Goal: Find specific page/section: Find specific page/section

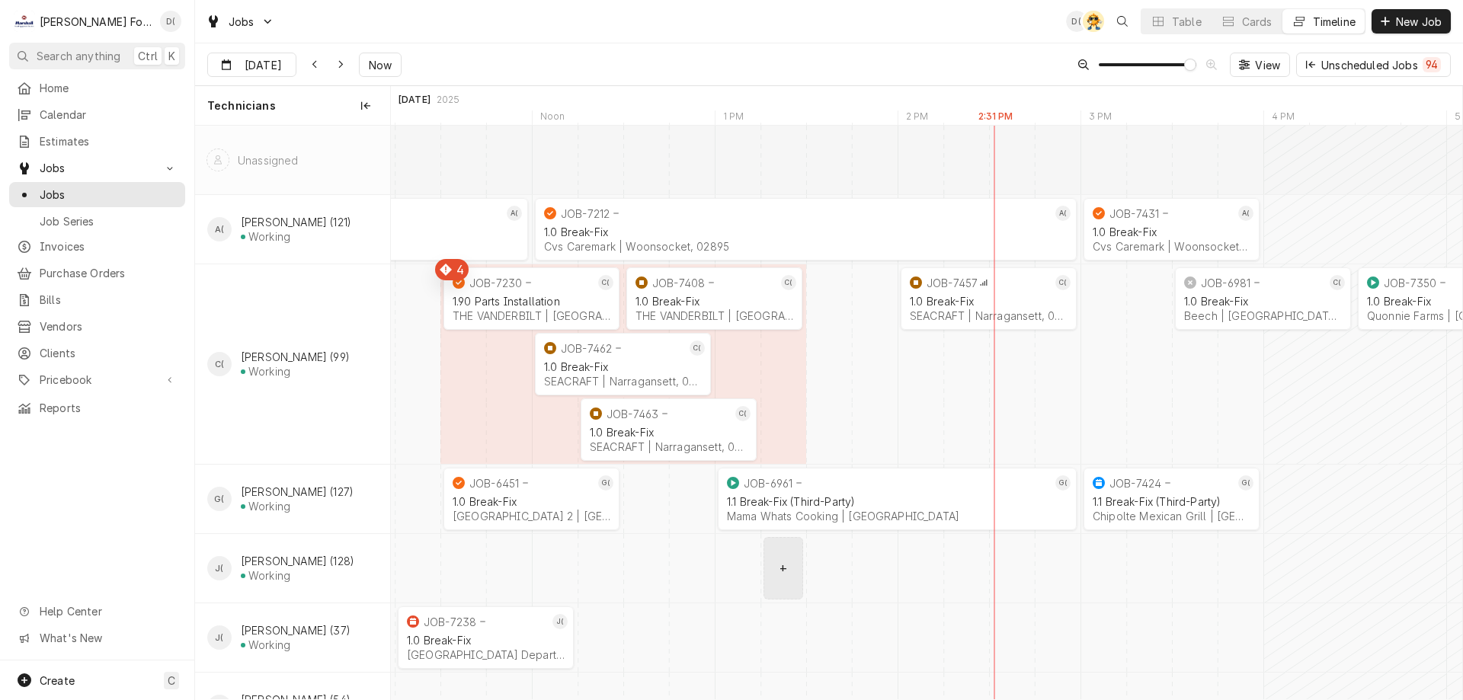
scroll to position [0, 35530]
click at [1165, 14] on button "Table" at bounding box center [1176, 21] width 69 height 24
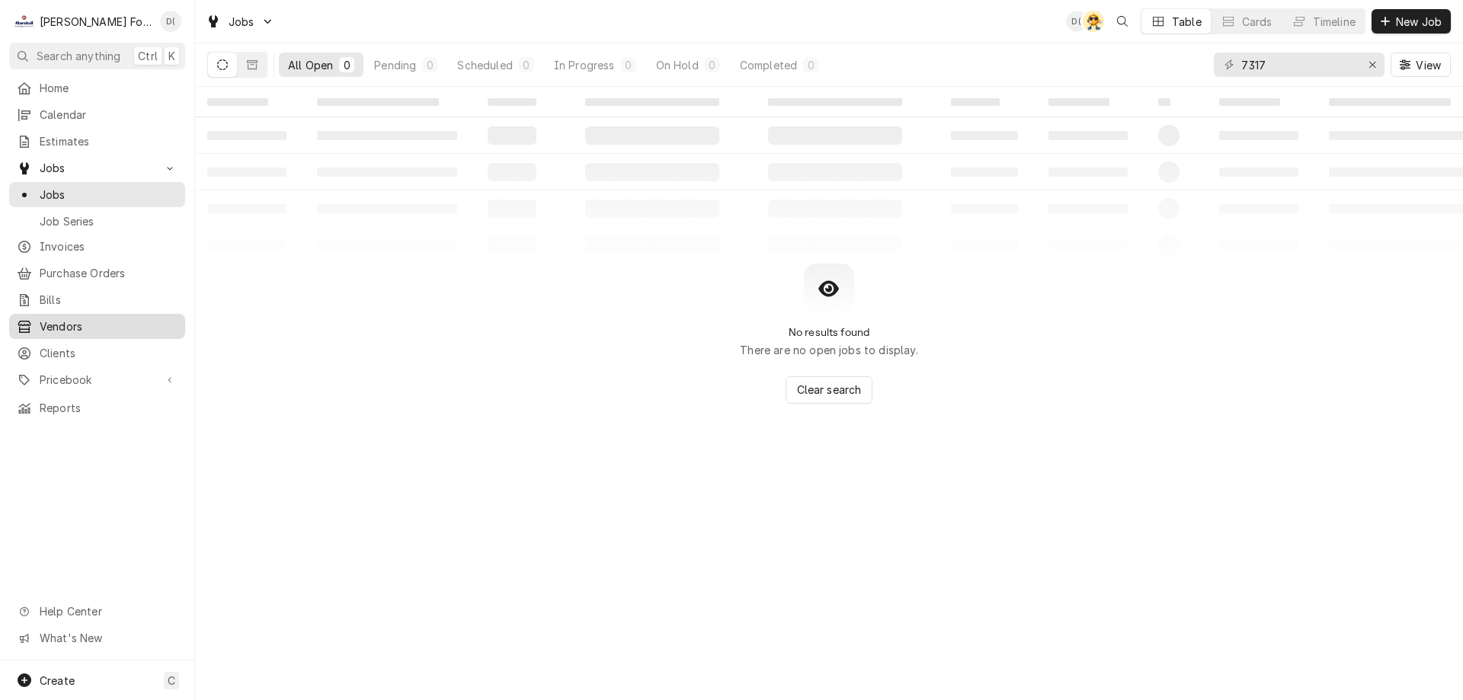
click at [63, 319] on span "Vendors" at bounding box center [109, 327] width 138 height 16
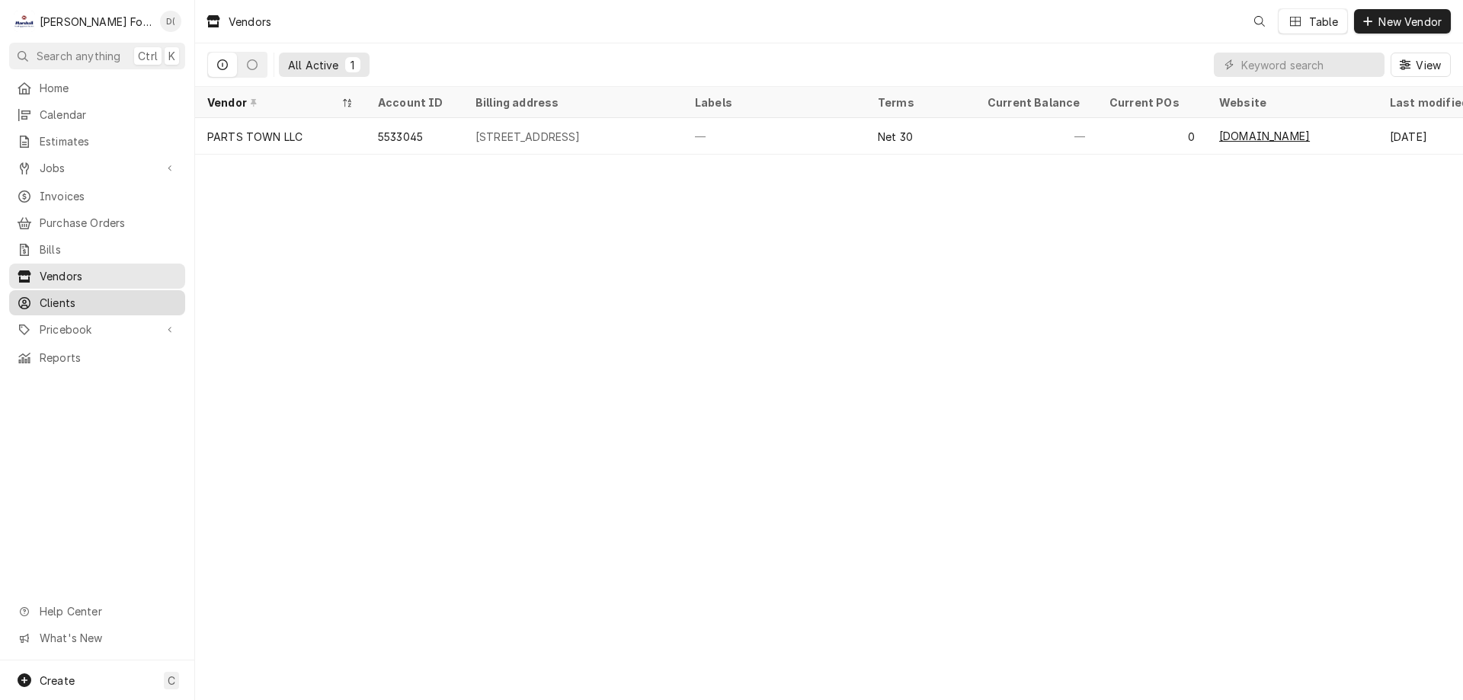
click at [56, 295] on span "Clients" at bounding box center [109, 303] width 138 height 16
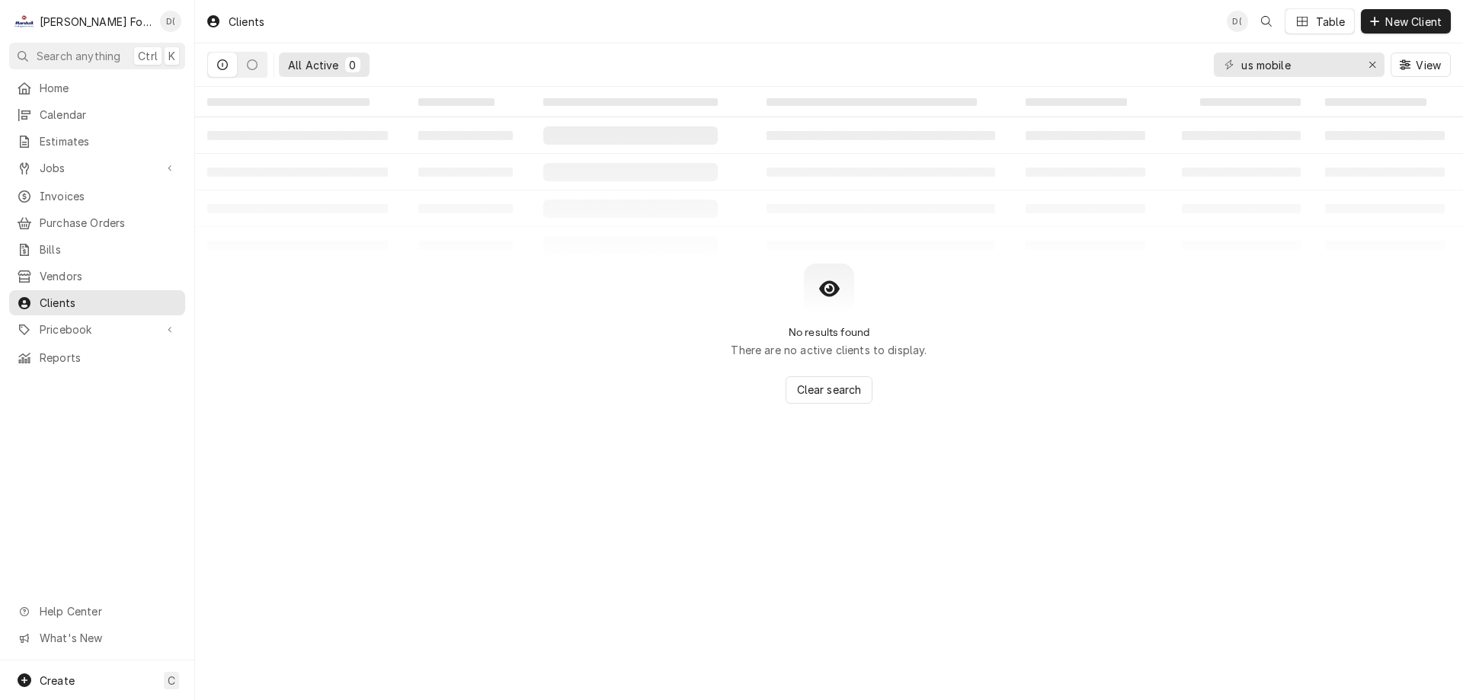
click at [1325, 27] on div "Table" at bounding box center [1331, 22] width 30 height 16
click at [63, 168] on span "Jobs" at bounding box center [97, 168] width 115 height 16
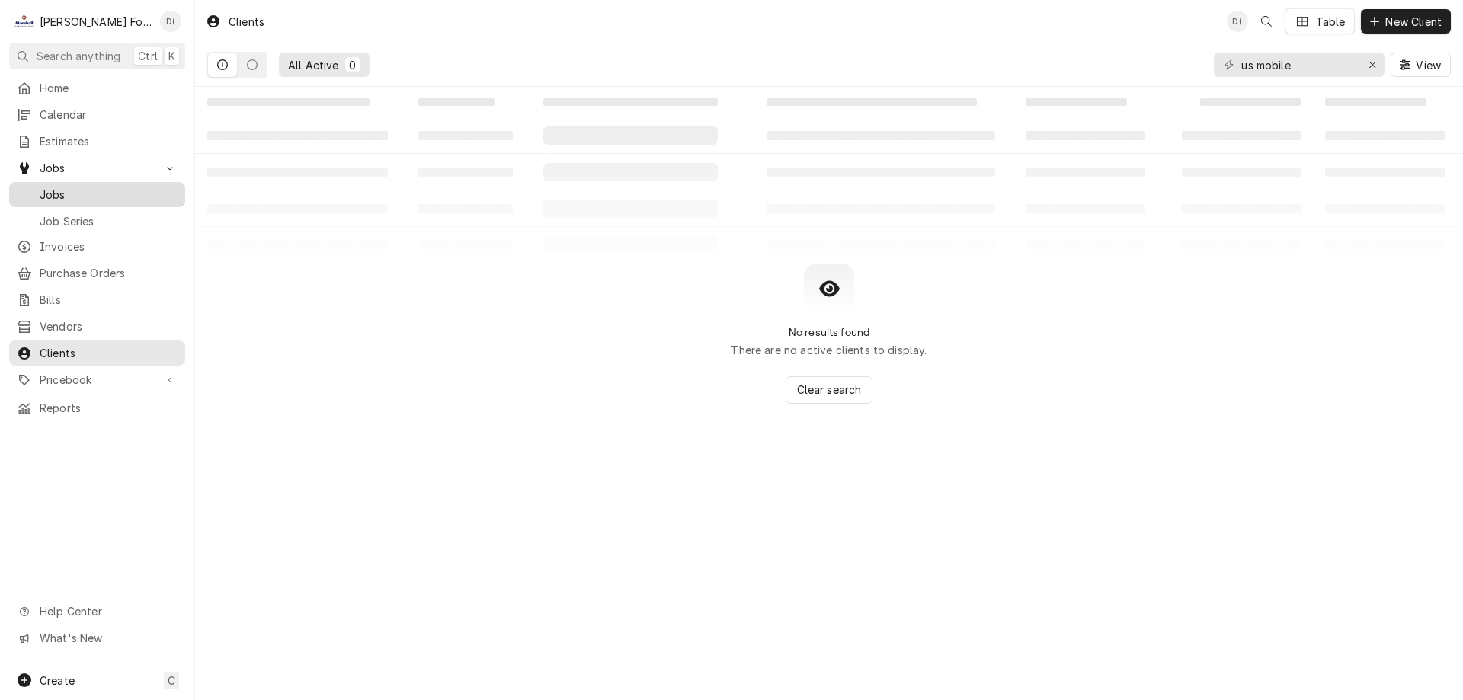
click at [66, 187] on span "Jobs" at bounding box center [109, 195] width 138 height 16
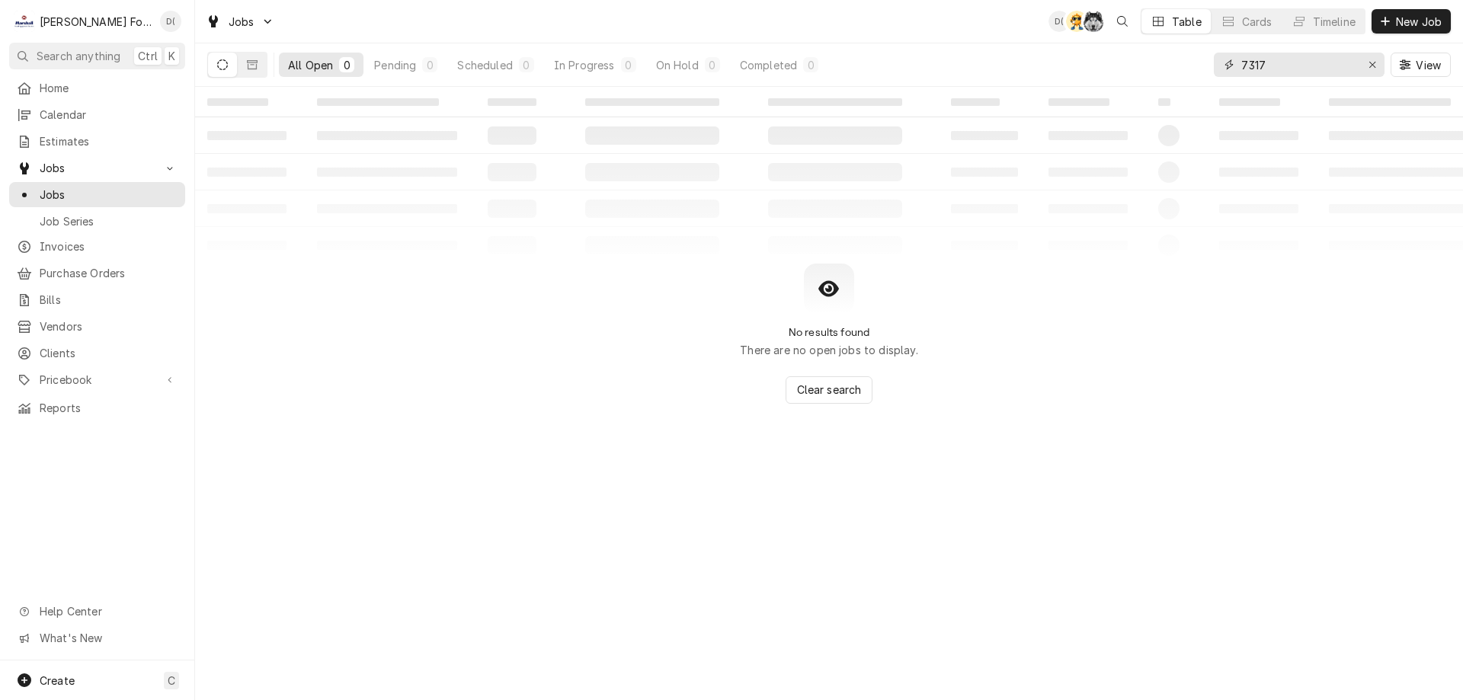
click at [1279, 64] on input "7317" at bounding box center [1299, 65] width 114 height 24
type input "7"
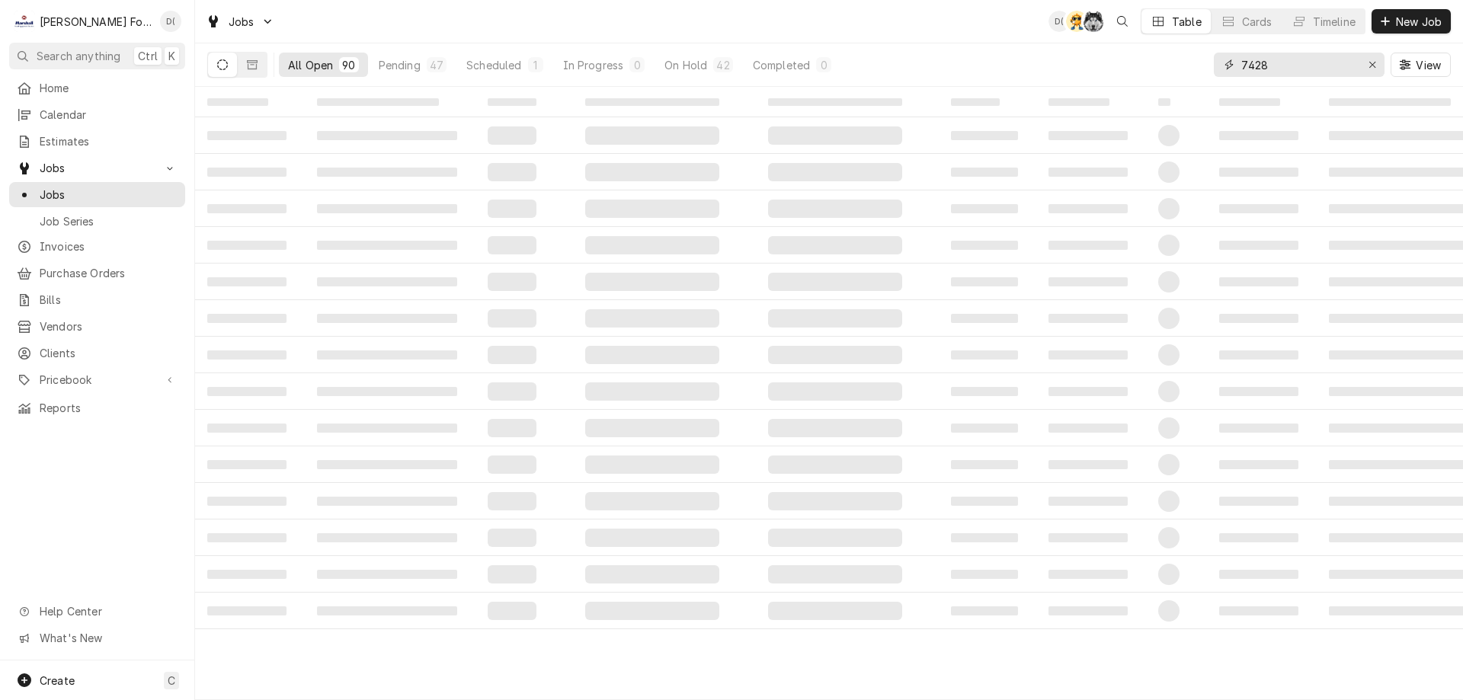
type input "7428"
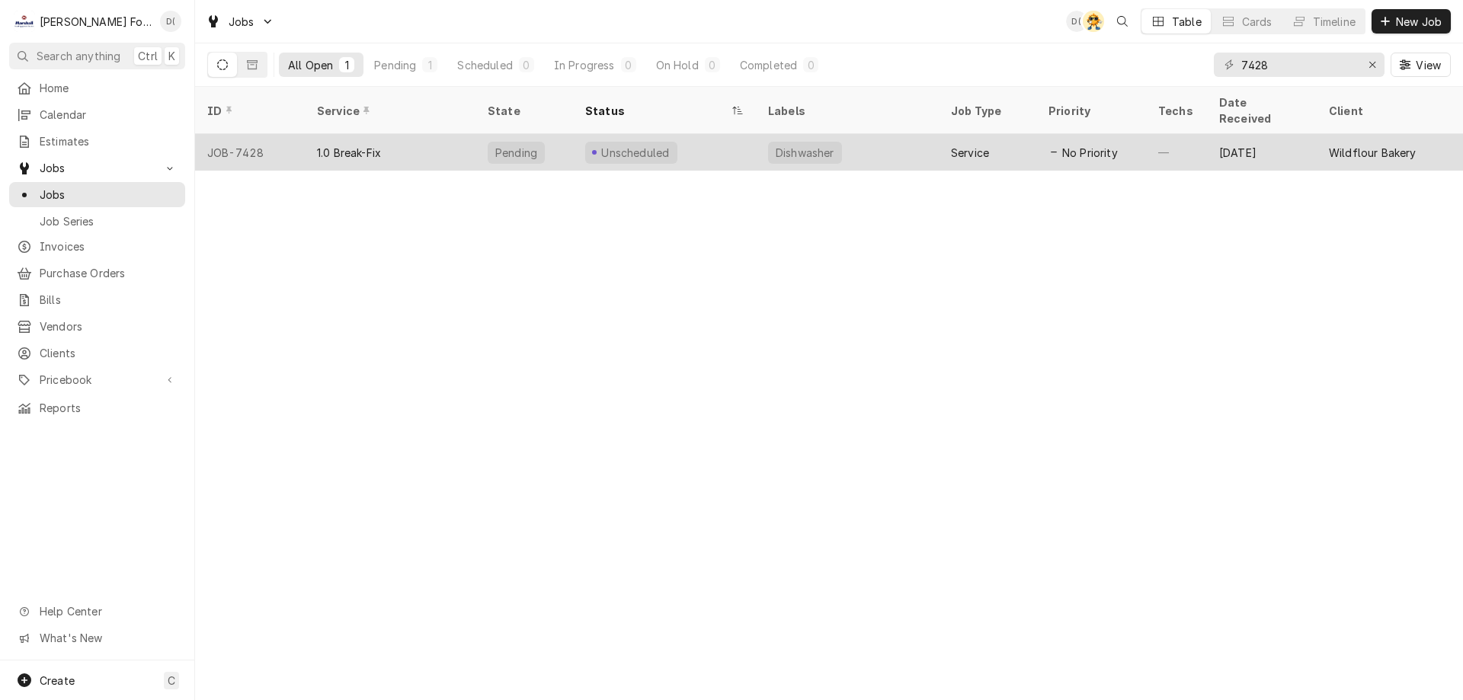
click at [705, 137] on div "Unscheduled" at bounding box center [664, 152] width 183 height 37
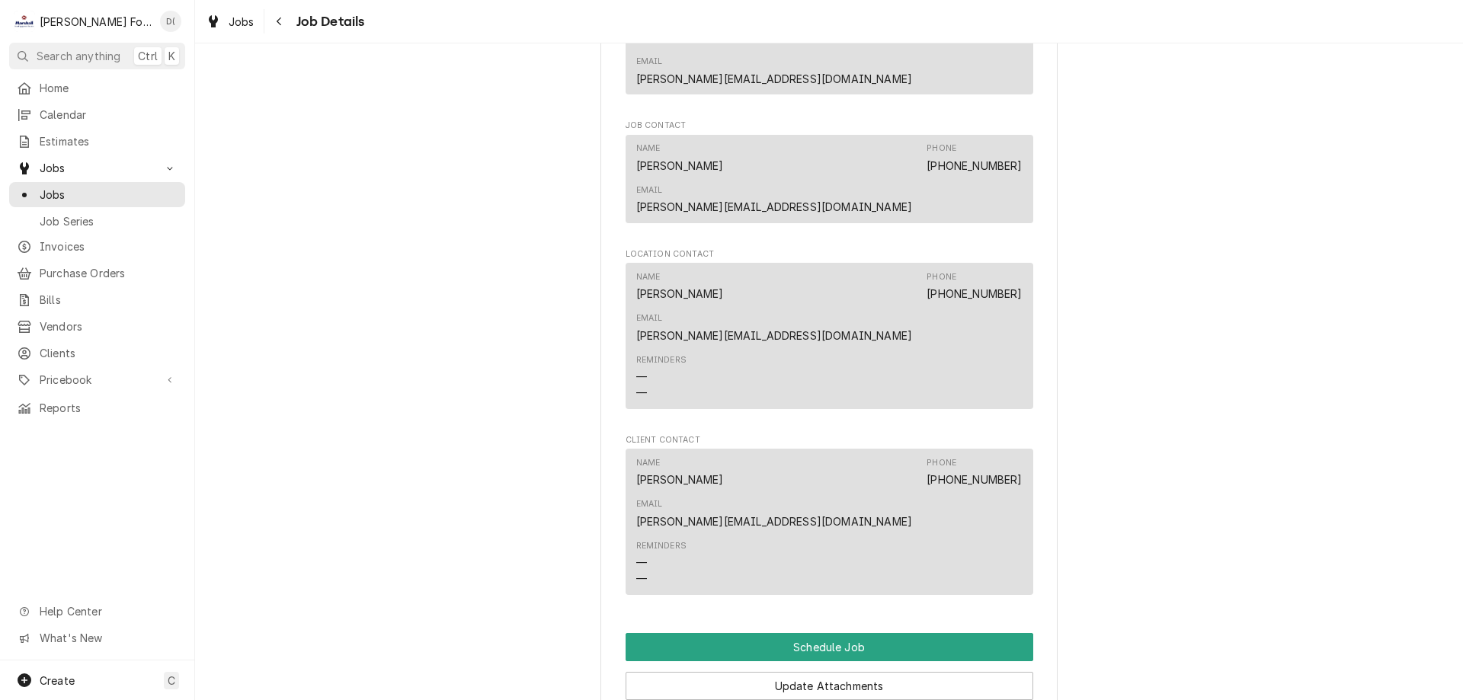
scroll to position [906, 0]
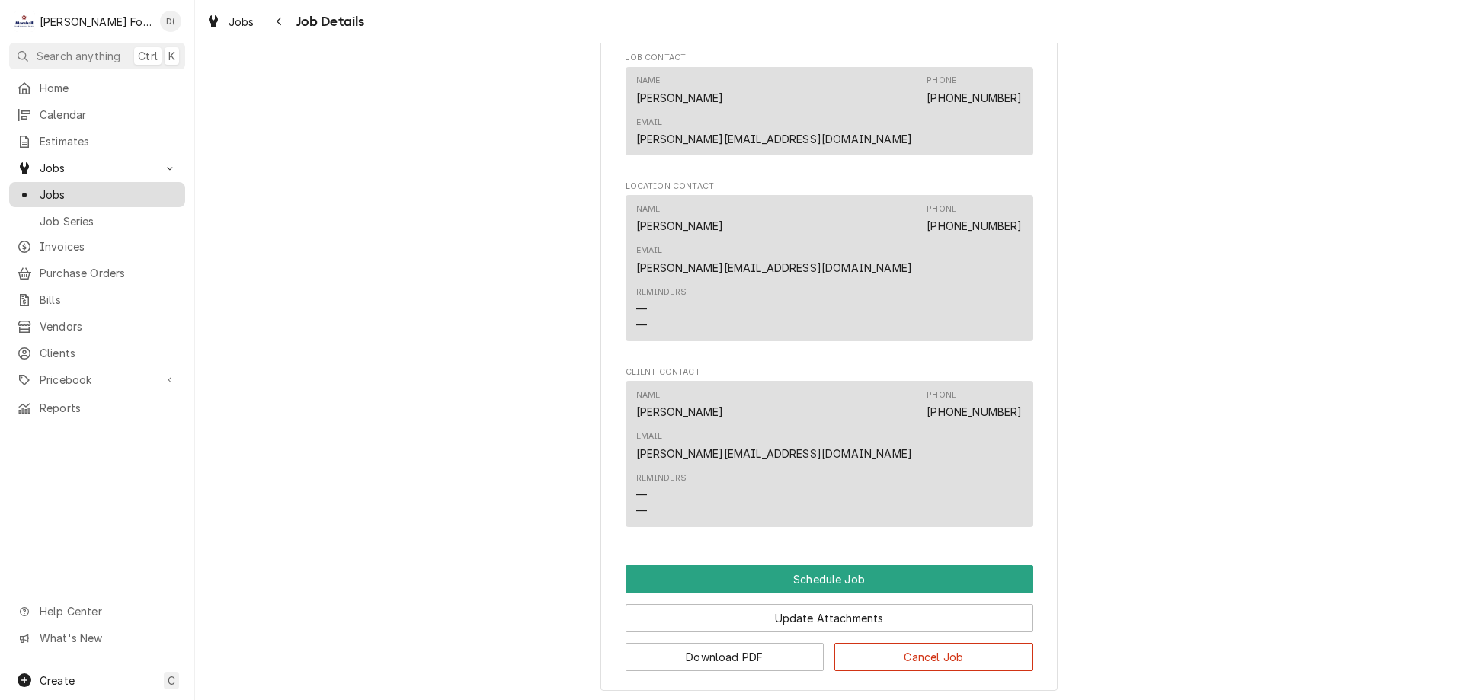
click at [107, 185] on div "Jobs" at bounding box center [97, 194] width 170 height 19
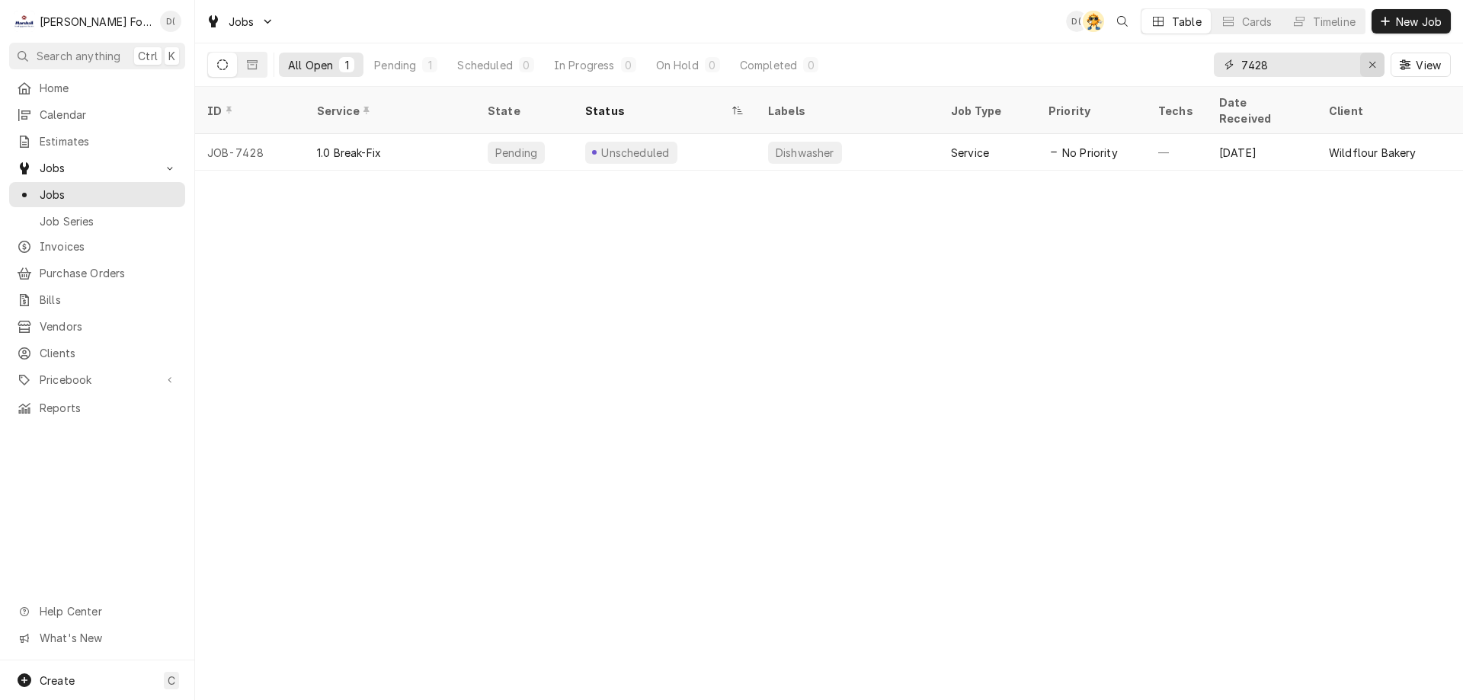
click at [1369, 64] on icon "Erase input" at bounding box center [1373, 64] width 8 height 11
click at [1323, 69] on input "Dynamic Content Wrapper" at bounding box center [1313, 65] width 143 height 24
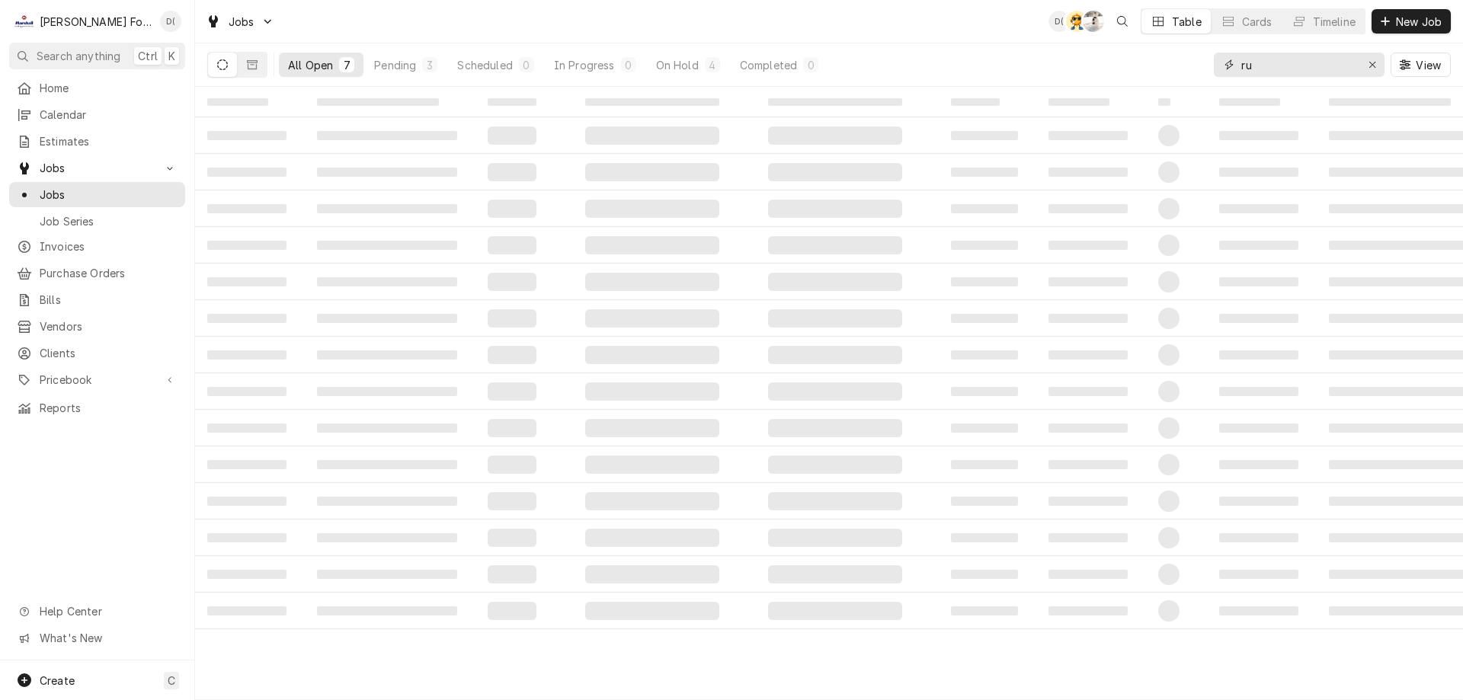
type input "r"
